Goal: Task Accomplishment & Management: Complete application form

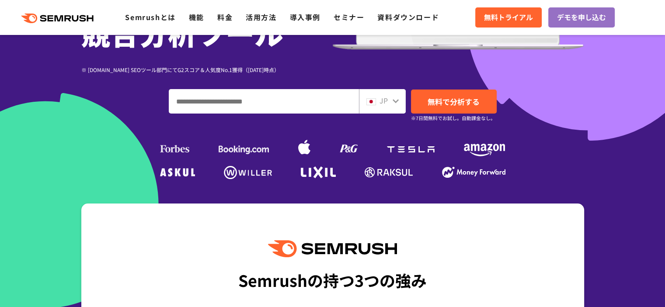
scroll to position [175, 0]
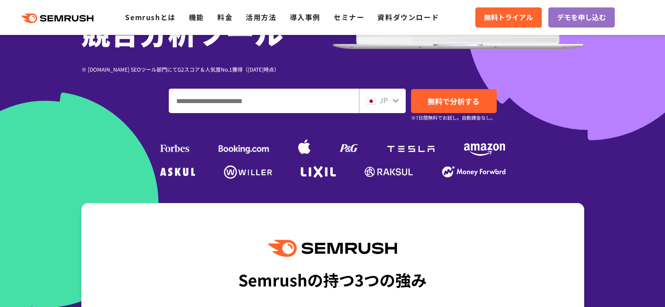
click at [394, 99] on icon at bounding box center [395, 100] width 7 height 7
click at [372, 101] on img at bounding box center [371, 101] width 10 height 7
drag, startPoint x: 372, startPoint y: 101, endPoint x: 325, endPoint y: 99, distance: 47.7
click at [372, 101] on img at bounding box center [371, 101] width 10 height 7
click at [305, 101] on input "ドメイン、キーワードまたはURLを入力してください" at bounding box center [263, 101] width 189 height 24
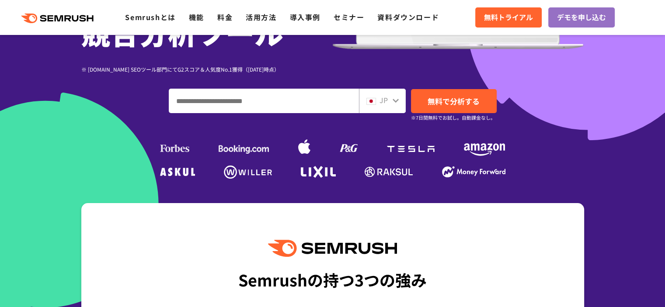
click at [305, 101] on input "ドメイン、キーワードまたはURLを入力してください" at bounding box center [263, 101] width 189 height 24
click at [376, 103] on div "JP" at bounding box center [380, 100] width 28 height 11
click at [401, 103] on div "JP" at bounding box center [382, 101] width 47 height 24
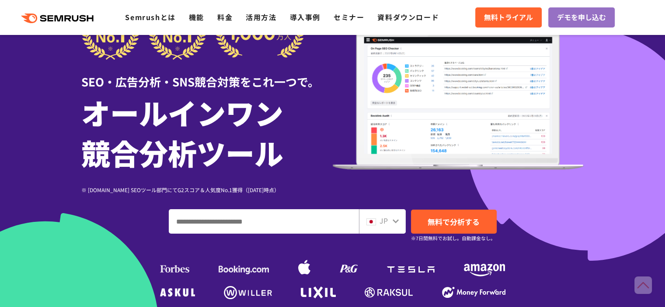
scroll to position [0, 0]
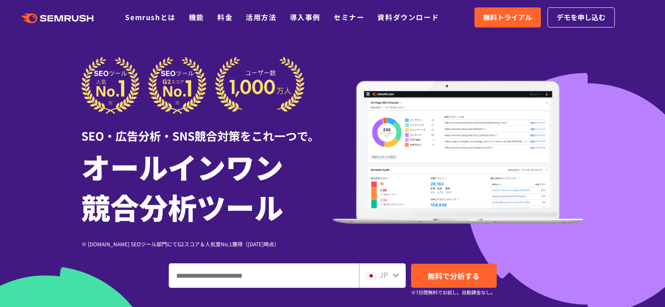
drag, startPoint x: 671, startPoint y: 5, endPoint x: 430, endPoint y: 42, distance: 243.7
click at [430, 42] on div at bounding box center [332, 243] width 665 height 487
drag, startPoint x: 145, startPoint y: 16, endPoint x: 99, endPoint y: 47, distance: 55.7
click at [99, 47] on div at bounding box center [332, 243] width 665 height 487
drag, startPoint x: 199, startPoint y: 16, endPoint x: 177, endPoint y: 41, distance: 33.1
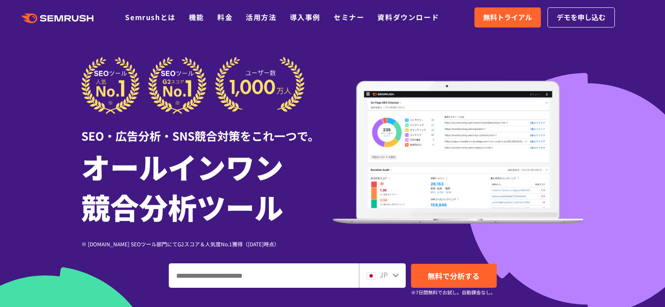
click at [177, 41] on div at bounding box center [332, 243] width 665 height 487
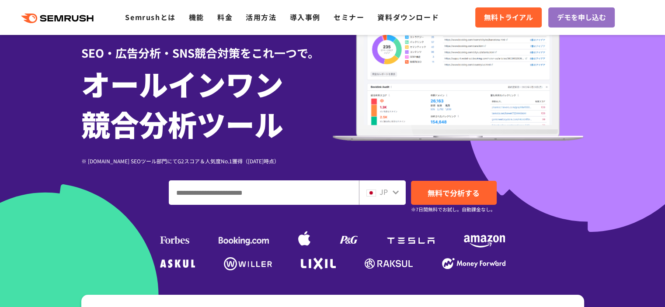
scroll to position [87, 0]
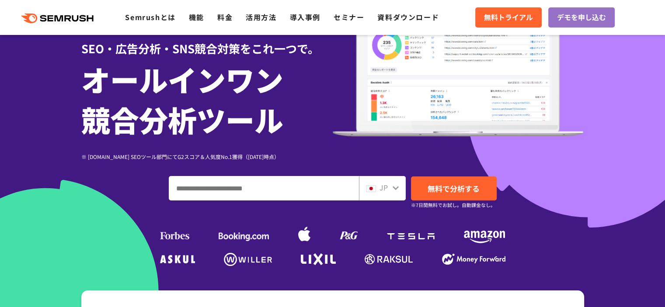
click at [375, 188] on img at bounding box center [371, 188] width 10 height 7
click at [392, 188] on icon at bounding box center [395, 187] width 7 height 7
click at [393, 188] on icon at bounding box center [395, 187] width 7 height 7
click at [393, 188] on icon at bounding box center [396, 188] width 6 height 4
click at [390, 187] on div "JP" at bounding box center [382, 188] width 47 height 24
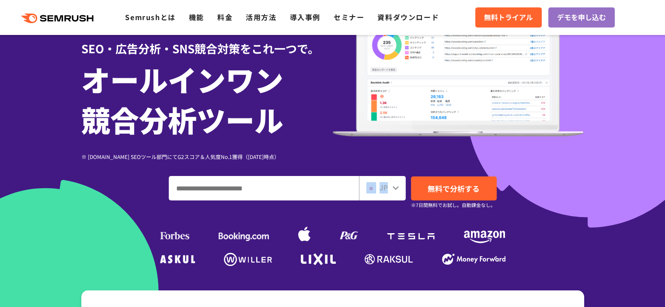
click at [374, 188] on img at bounding box center [371, 188] width 10 height 7
click at [389, 189] on div "JP" at bounding box center [380, 187] width 28 height 11
click at [392, 188] on icon at bounding box center [395, 187] width 7 height 7
click at [392, 187] on icon at bounding box center [395, 187] width 7 height 7
drag, startPoint x: 392, startPoint y: 187, endPoint x: 387, endPoint y: 186, distance: 4.8
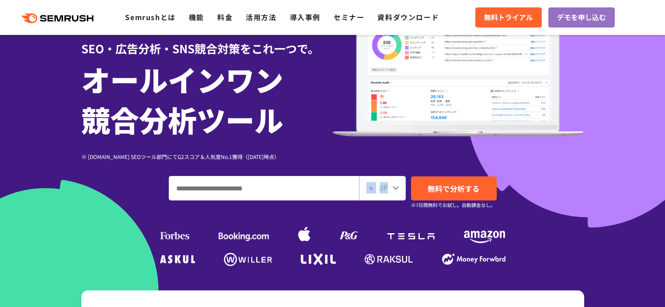
click at [387, 186] on div "JP" at bounding box center [382, 188] width 47 height 24
click at [387, 192] on span "JP" at bounding box center [383, 187] width 8 height 10
click at [396, 188] on icon at bounding box center [396, 188] width 6 height 4
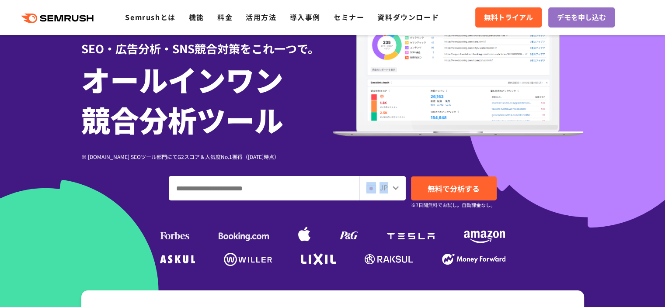
click at [396, 188] on icon at bounding box center [396, 188] width 6 height 4
click at [94, 28] on div ".cls {fill: #FF642D;} .cls {fill: #FF642D;} Semrushとは 機能 料金 活用方法 導入事例 セミナー 資料ダウ…" at bounding box center [332, 17] width 665 height 26
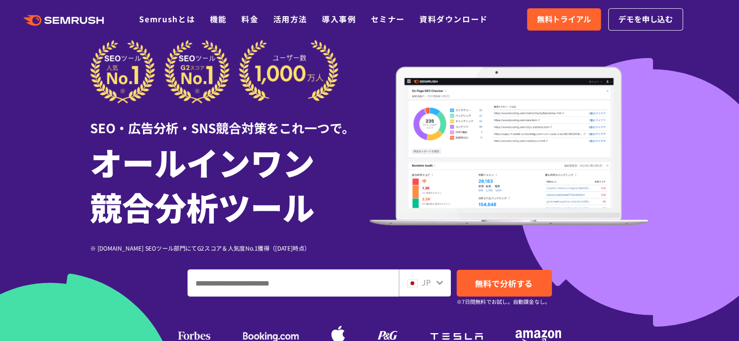
scroll to position [0, 0]
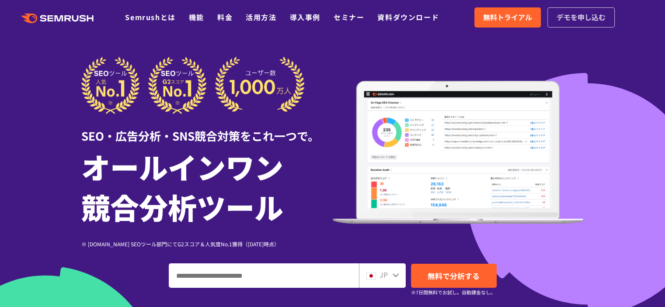
click at [567, 15] on span "デモを申し込む" at bounding box center [581, 17] width 49 height 11
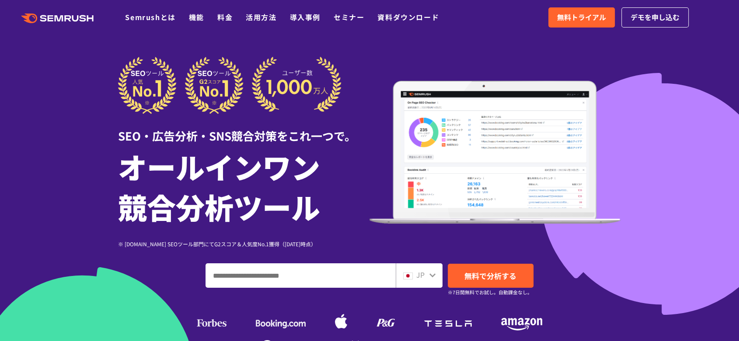
click at [407, 277] on img at bounding box center [408, 276] width 10 height 7
click at [435, 275] on icon at bounding box center [432, 275] width 7 height 7
click at [434, 275] on icon at bounding box center [432, 275] width 7 height 7
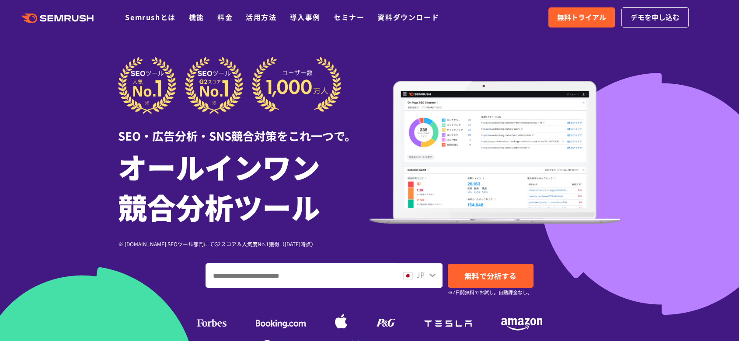
click at [433, 276] on icon at bounding box center [432, 276] width 6 height 4
click at [432, 276] on icon at bounding box center [432, 276] width 6 height 4
click at [431, 276] on icon at bounding box center [432, 276] width 6 height 4
click at [430, 276] on icon at bounding box center [432, 275] width 7 height 7
click at [430, 275] on icon at bounding box center [432, 275] width 7 height 7
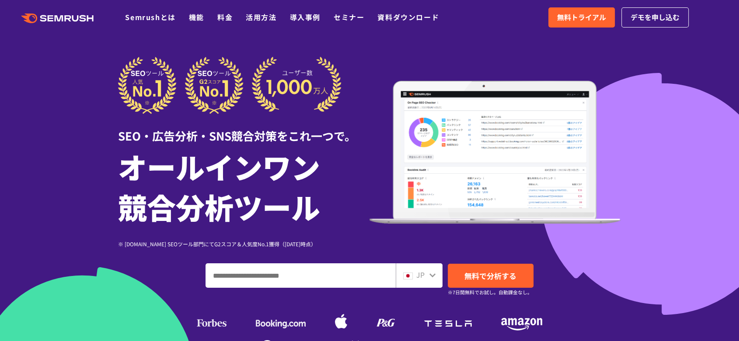
click at [429, 275] on icon at bounding box center [432, 275] width 7 height 7
